Goal: Task Accomplishment & Management: Complete application form

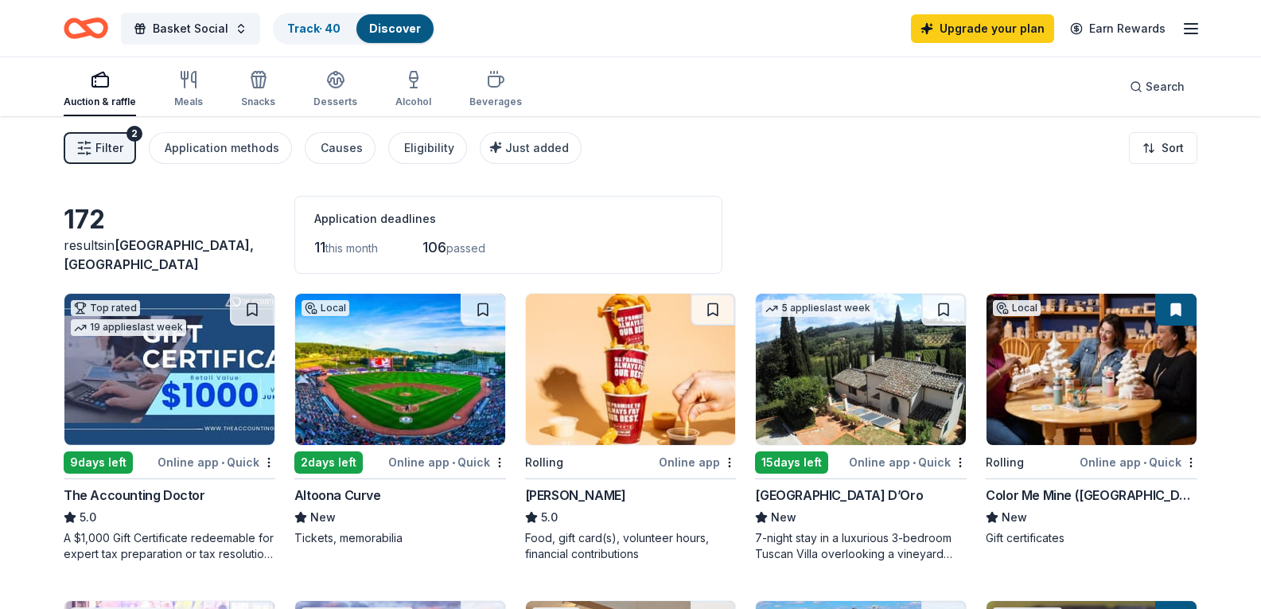
drag, startPoint x: 316, startPoint y: 13, endPoint x: 326, endPoint y: 41, distance: 30.5
click at [315, 14] on button "Track · 40 Discover" at bounding box center [354, 29] width 162 height 32
click at [325, 20] on div "Track · 40" at bounding box center [314, 28] width 79 height 29
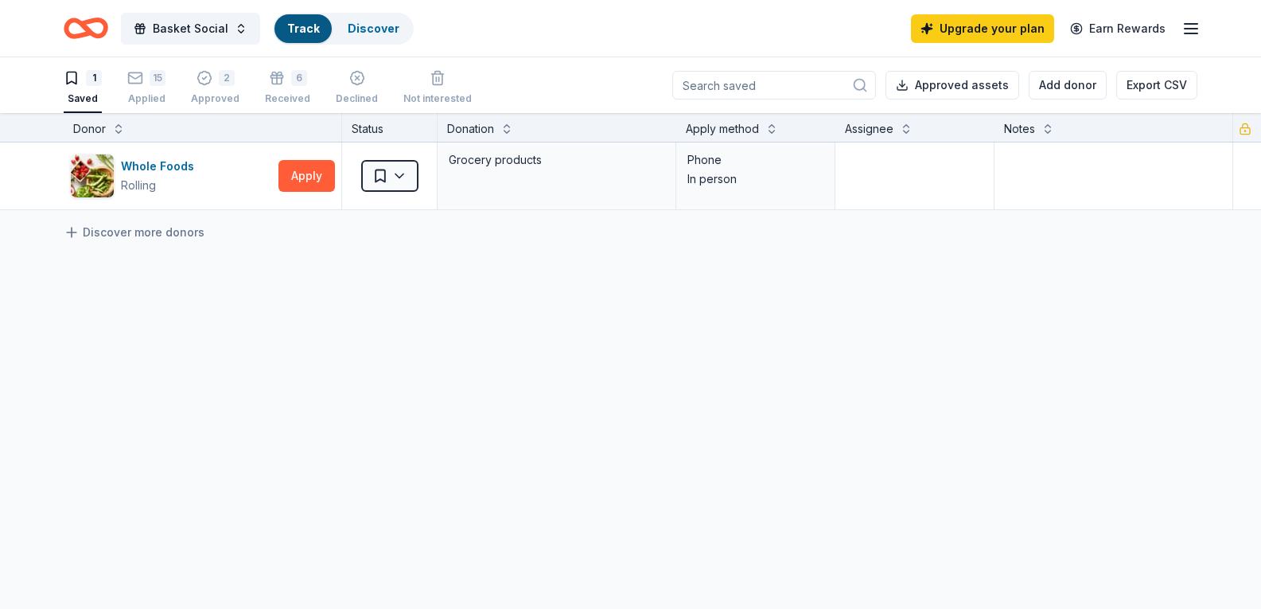
scroll to position [1, 0]
click at [169, 76] on div "1 Saved 15 Applied 2 Approved 6 Received Declined Not interested" at bounding box center [268, 87] width 408 height 49
click at [146, 94] on div "Applied" at bounding box center [146, 98] width 38 height 13
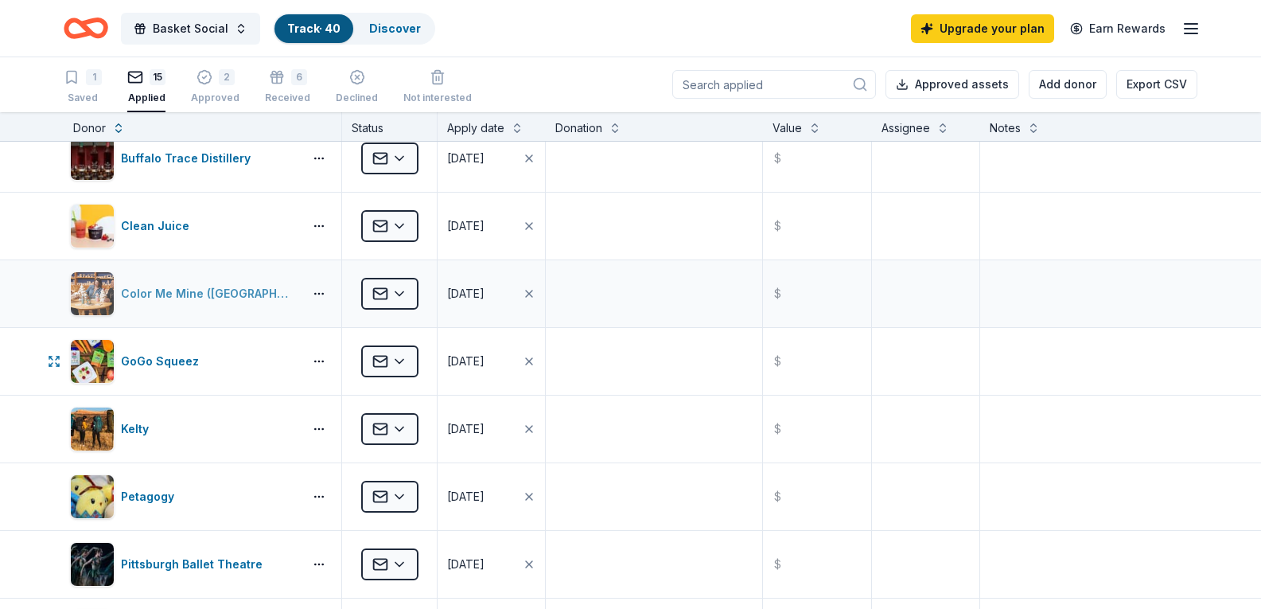
scroll to position [80, 0]
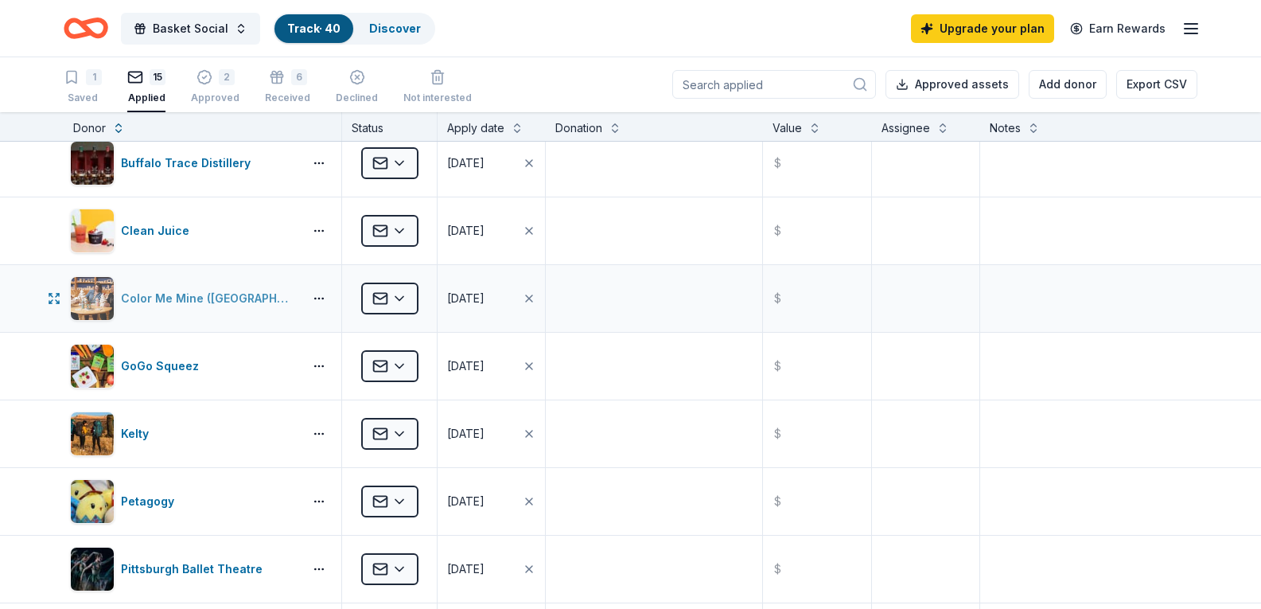
click at [175, 298] on div "Color Me Mine ([GEOGRAPHIC_DATA])" at bounding box center [209, 298] width 176 height 19
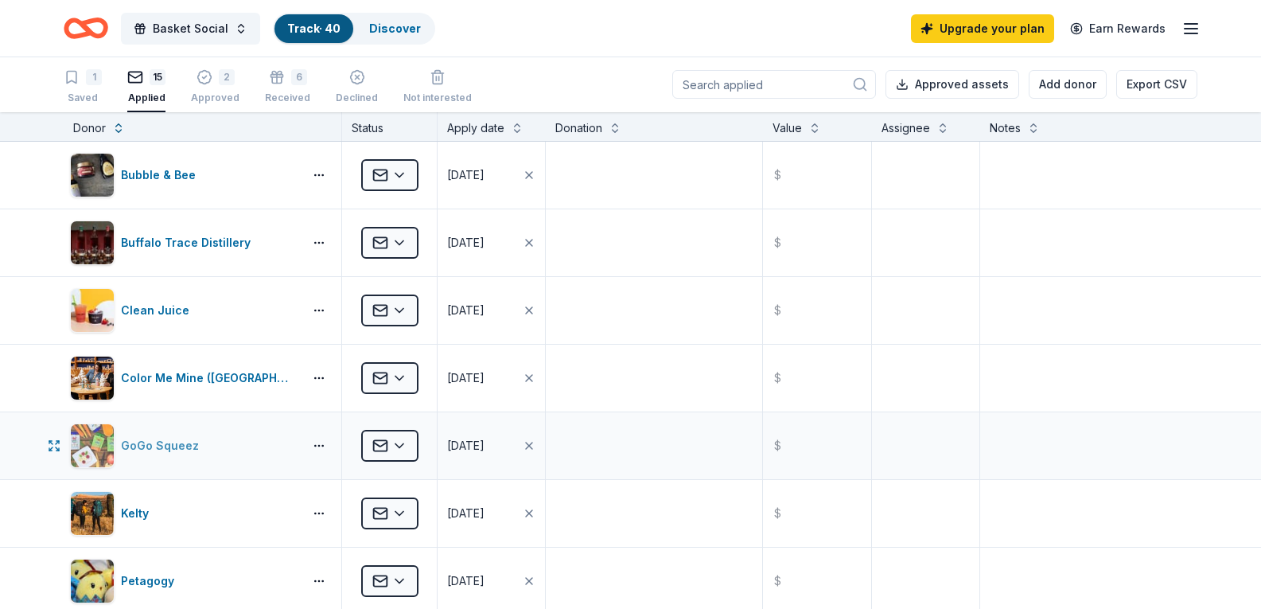
scroll to position [0, 0]
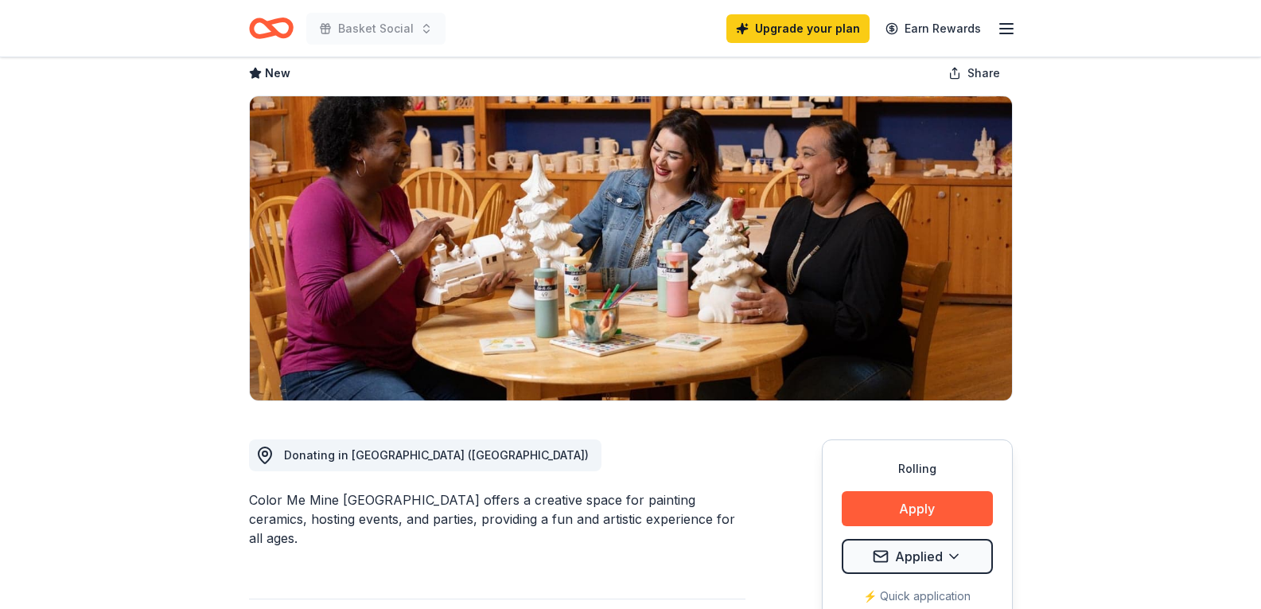
scroll to position [318, 0]
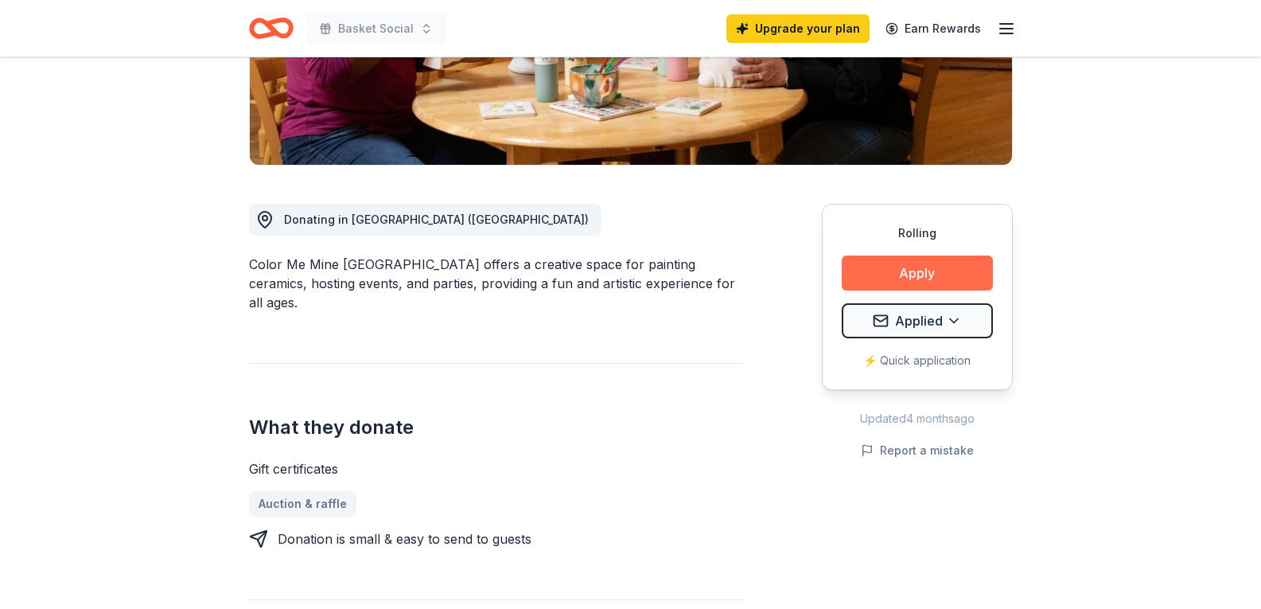
click at [942, 280] on button "Apply" at bounding box center [917, 272] width 151 height 35
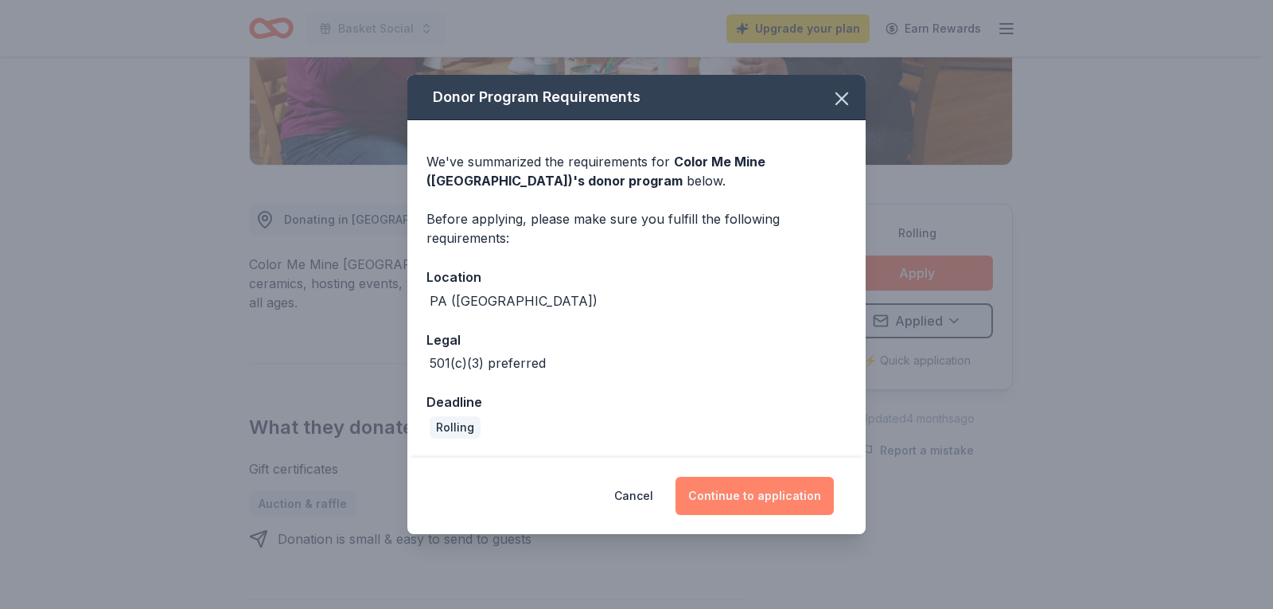
click at [776, 483] on button "Continue to application" at bounding box center [755, 496] width 158 height 38
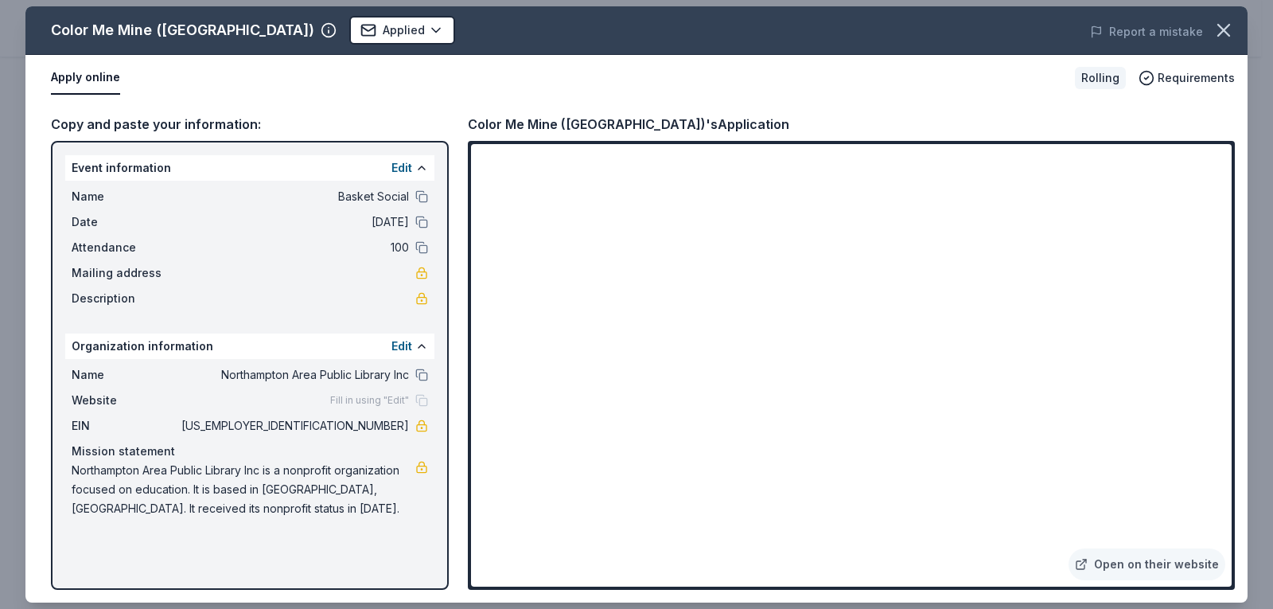
click at [1231, 22] on icon "button" at bounding box center [1224, 30] width 22 height 22
